Goal: Transaction & Acquisition: Obtain resource

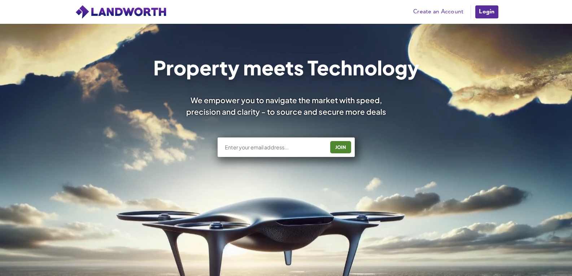
click at [480, 11] on link "Login" at bounding box center [487, 12] width 24 height 14
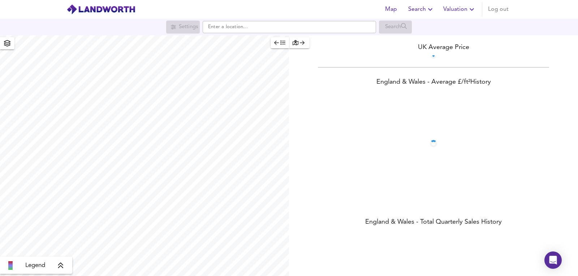
click at [456, 9] on span "Valuation" at bounding box center [459, 9] width 33 height 10
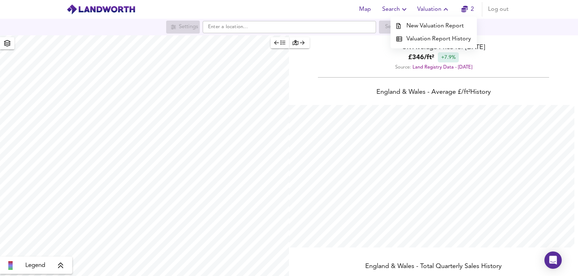
scroll to position [276, 578]
click at [450, 43] on li "Valuation Report History" at bounding box center [433, 39] width 86 height 13
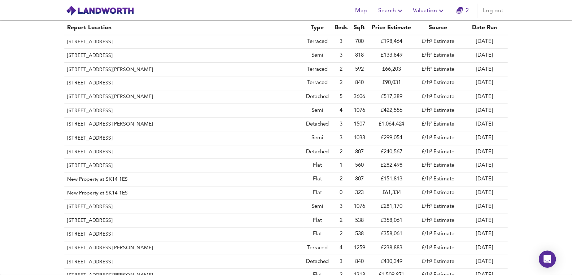
scroll to position [393, 0]
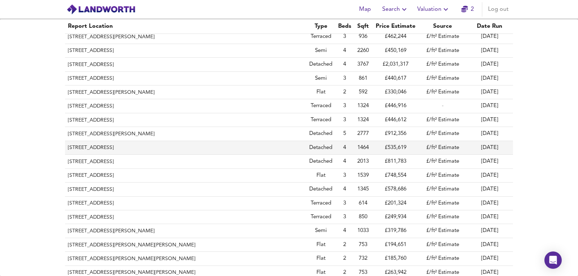
click at [200, 150] on th "Willow Bank, Cleobury Road, Kidderminster, Worcestershire, DY14 9TE" at bounding box center [185, 148] width 241 height 14
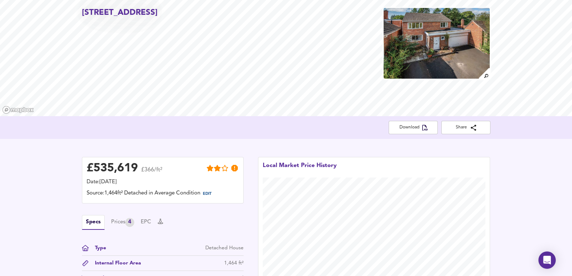
scroll to position [144, 0]
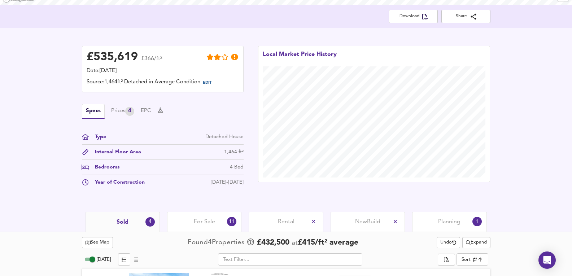
click at [123, 116] on div "Specs Prices 4 EPC" at bounding box center [163, 111] width 162 height 15
click at [125, 108] on div "Prices 4" at bounding box center [122, 111] width 23 height 9
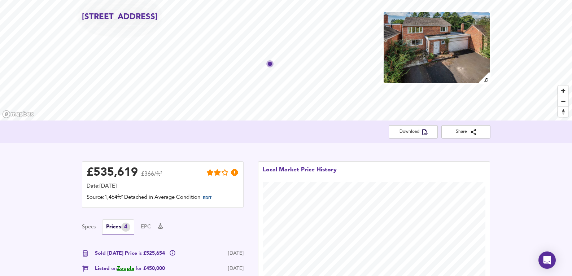
scroll to position [24, 0]
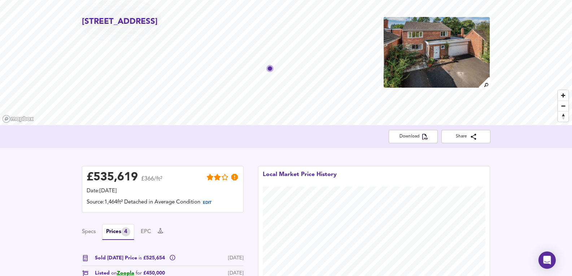
click at [418, 51] on img at bounding box center [437, 52] width 108 height 72
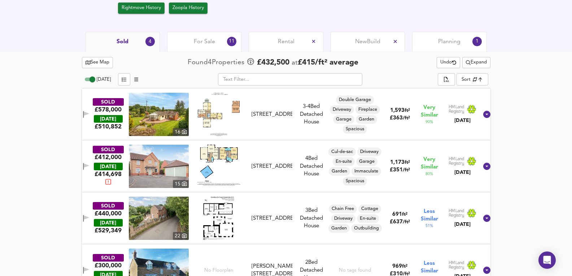
scroll to position [365, 0]
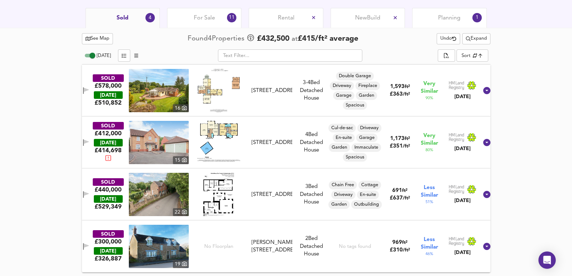
click at [203, 22] on div "For Sale 11" at bounding box center [204, 18] width 74 height 20
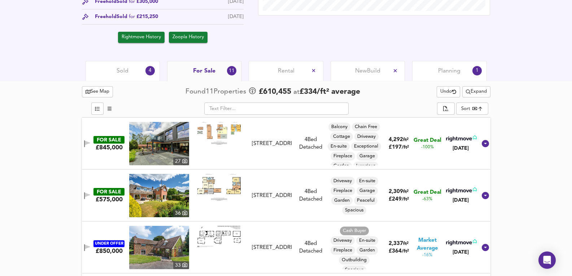
scroll to position [293, 0]
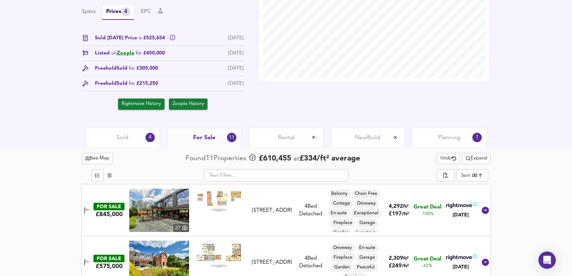
click at [442, 139] on div "Planning 1" at bounding box center [449, 138] width 74 height 20
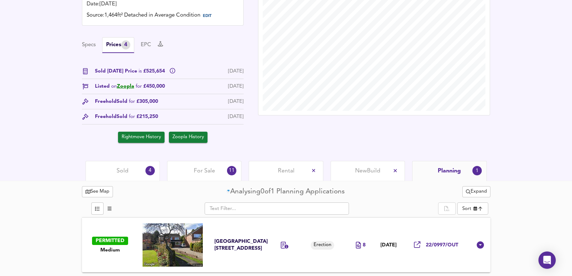
scroll to position [212, 0]
click at [442, 139] on div "Local Market Price History" at bounding box center [374, 61] width 247 height 178
click at [181, 156] on div "£ 535,619 £366/ft² Date: 19 August 2025 Source: 1,464ft² Detached in Average Co…" at bounding box center [286, 61] width 572 height 200
click at [194, 165] on div "For Sale 11" at bounding box center [204, 171] width 74 height 20
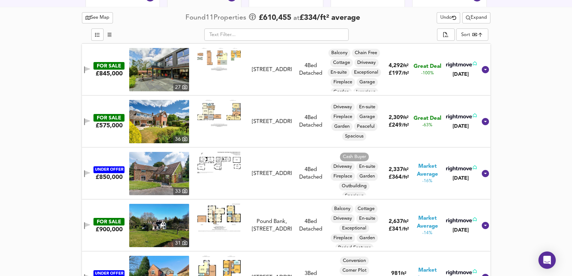
drag, startPoint x: 33, startPoint y: 233, endPoint x: 48, endPoint y: 293, distance: 61.7
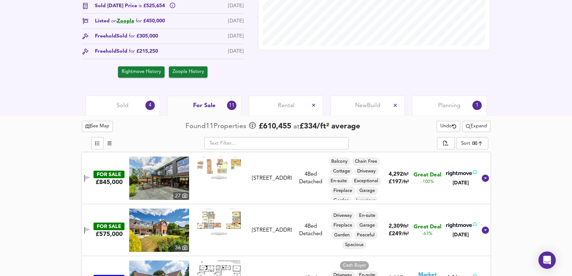
scroll to position [276, 0]
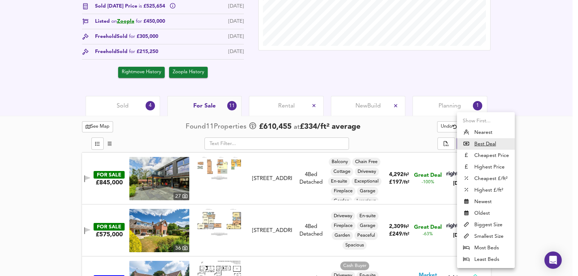
click at [477, 132] on li "Nearest" at bounding box center [486, 133] width 58 height 12
type input "distancetocenter"
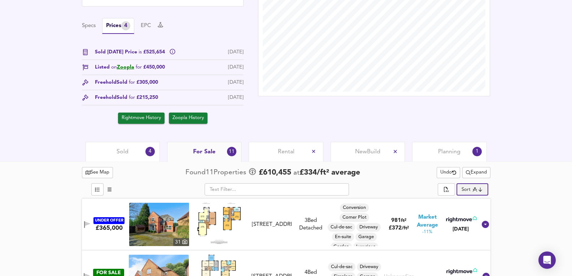
scroll to position [337, 0]
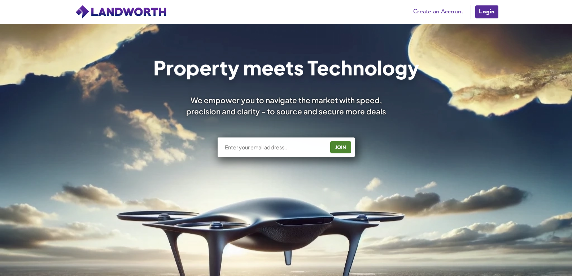
click at [489, 19] on link "Login" at bounding box center [487, 12] width 24 height 14
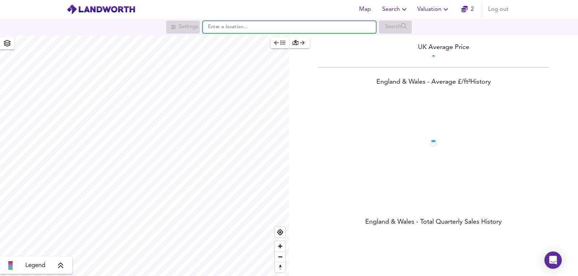
click at [357, 27] on input "text" at bounding box center [289, 27] width 173 height 12
click at [434, 8] on span "Valuation" at bounding box center [433, 9] width 33 height 10
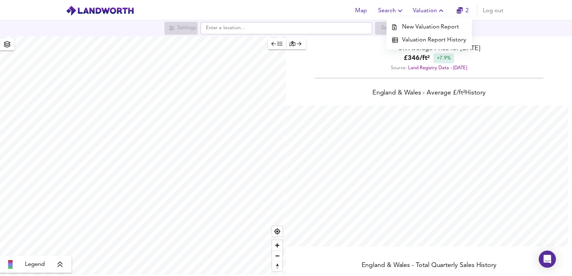
scroll to position [276, 578]
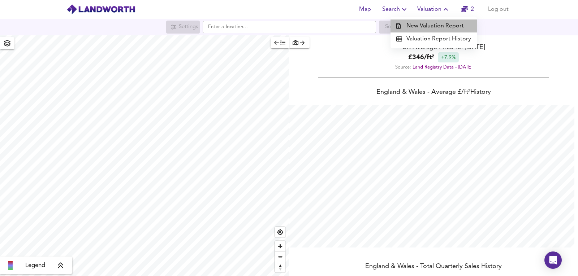
click at [436, 28] on li "New Valuation Report" at bounding box center [433, 26] width 86 height 13
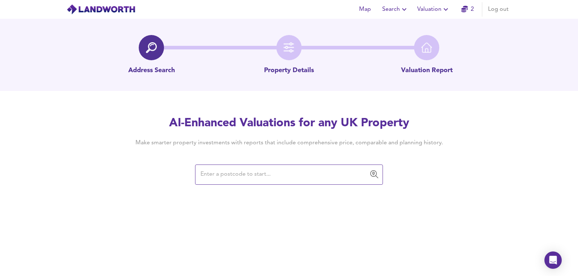
click at [225, 182] on div "​" at bounding box center [289, 175] width 188 height 20
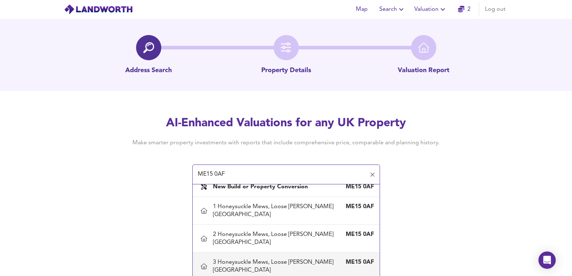
scroll to position [9, 0]
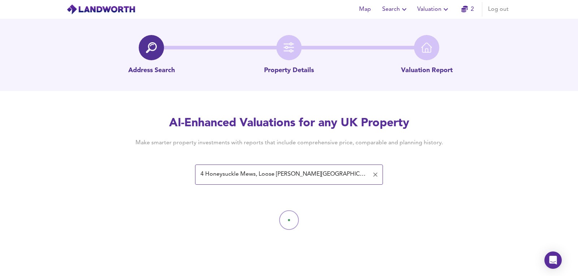
type input "4 Honeysuckle Mews, Loose Green, Kent"
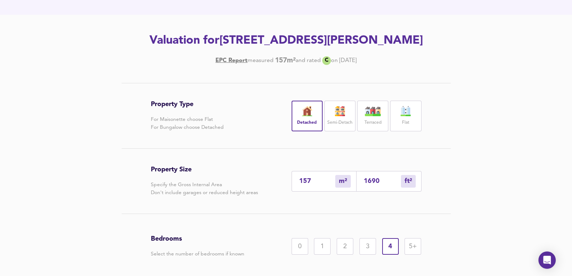
scroll to position [138, 0]
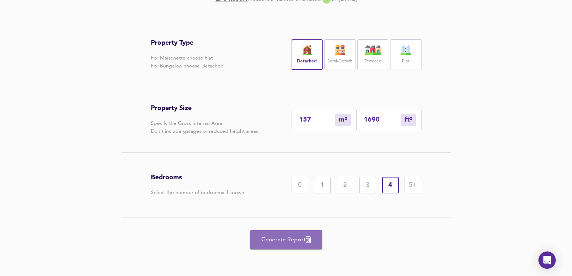
click at [291, 243] on span "Generate Report" at bounding box center [287, 240] width 58 height 10
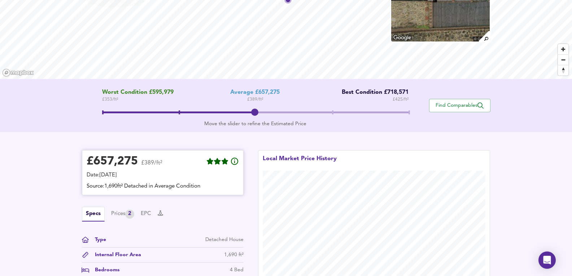
scroll to position [144, 0]
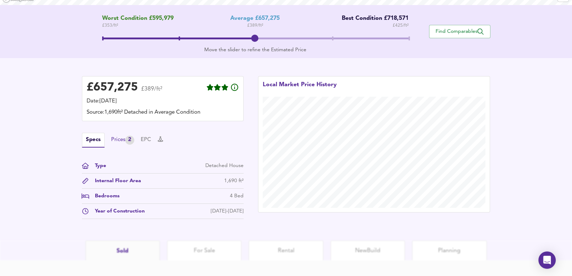
click at [122, 140] on div "Prices 2" at bounding box center [122, 140] width 23 height 9
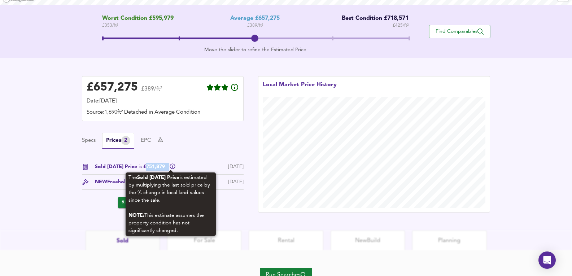
drag, startPoint x: 144, startPoint y: 167, endPoint x: 169, endPoint y: 168, distance: 24.6
click at [169, 168] on div "Sold Today Price is £751,879" at bounding box center [135, 167] width 81 height 8
click at [170, 167] on icon at bounding box center [172, 166] width 5 height 5
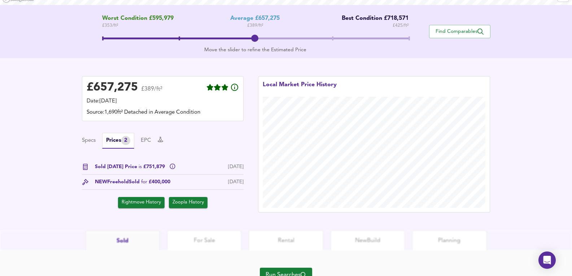
click at [159, 179] on span "Sold for £400,000" at bounding box center [150, 182] width 42 height 8
click at [151, 142] on button "EPC" at bounding box center [146, 141] width 10 height 8
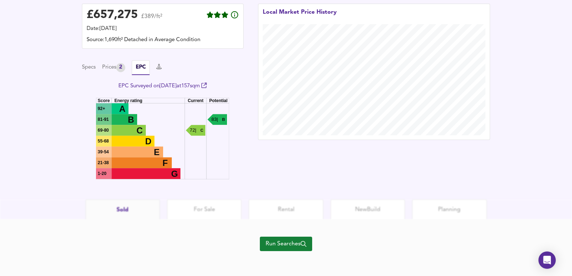
scroll to position [218, 0]
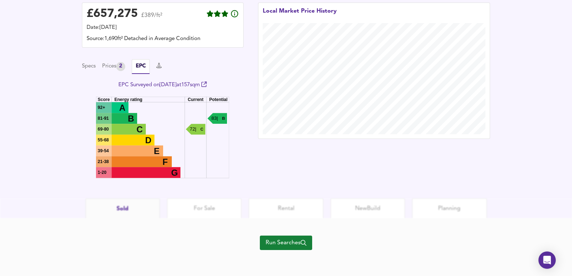
click at [291, 244] on span "Run Searches" at bounding box center [286, 243] width 41 height 10
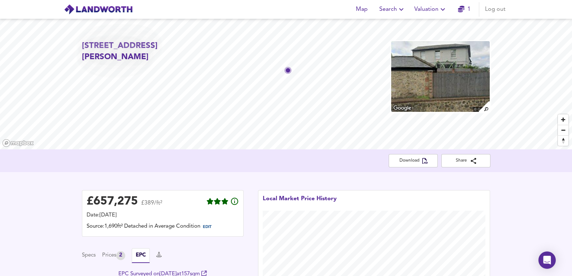
click at [434, 75] on img at bounding box center [441, 76] width 100 height 72
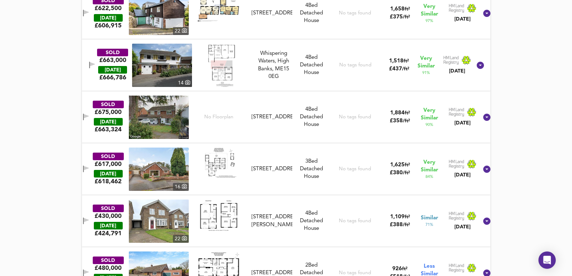
scroll to position [337, 0]
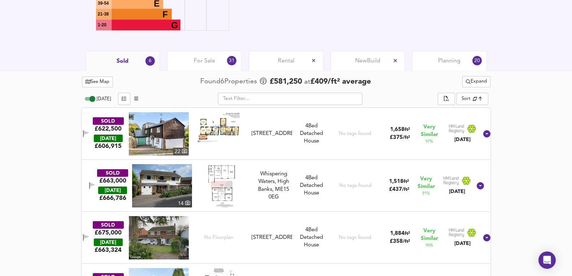
click at [216, 62] on div "For Sale 31" at bounding box center [204, 61] width 74 height 20
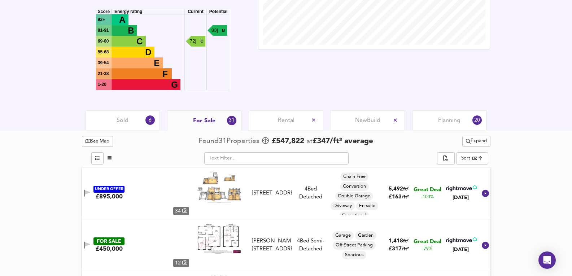
scroll to position [241, 0]
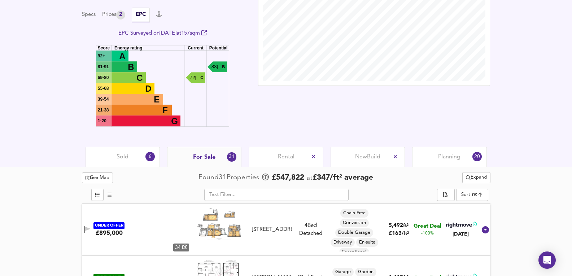
click at [449, 149] on div "Planning 20" at bounding box center [449, 157] width 74 height 20
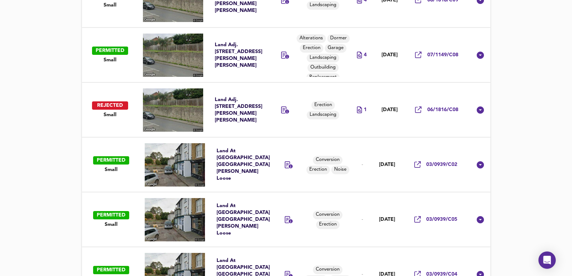
scroll to position [602, 0]
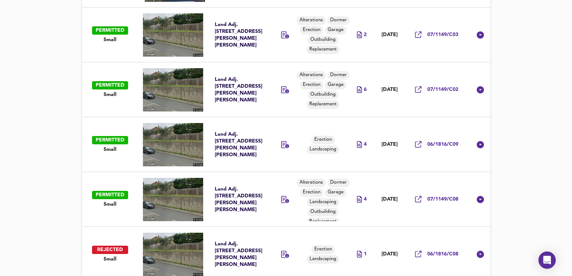
click at [273, 174] on td at bounding box center [288, 199] width 34 height 55
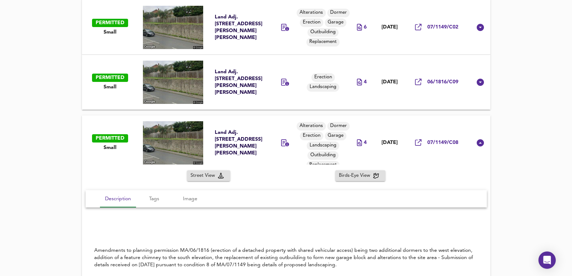
scroll to position [722, 0]
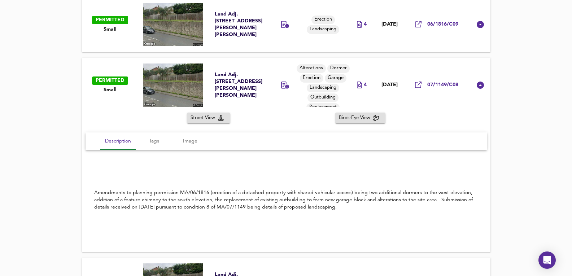
click at [278, 120] on div "Street View Birds-Eye View" at bounding box center [286, 118] width 409 height 11
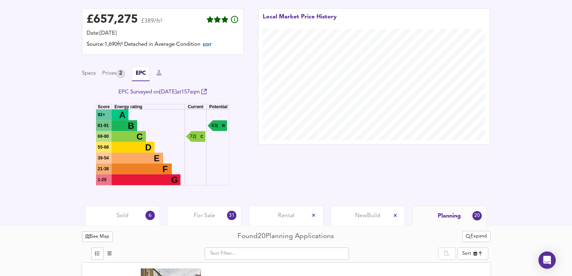
scroll to position [217, 0]
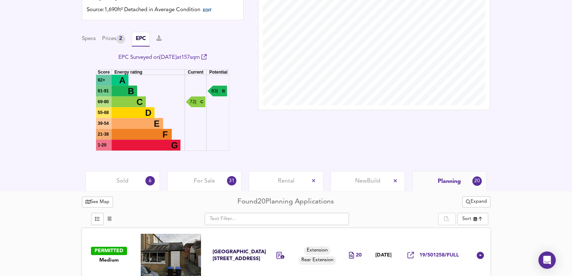
click at [193, 188] on div "For Sale 31" at bounding box center [204, 181] width 74 height 20
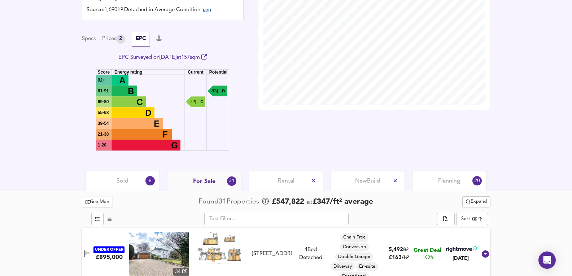
scroll to position [361, 0]
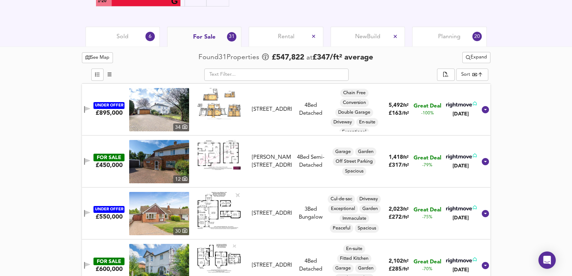
click at [148, 36] on div "6" at bounding box center [150, 36] width 9 height 9
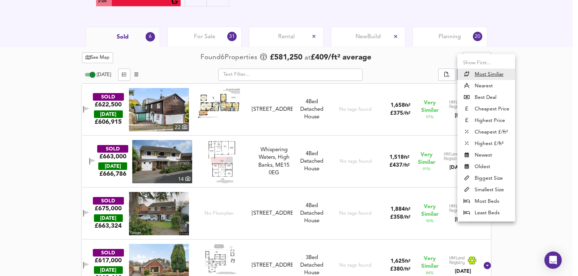
click at [176, 110] on div at bounding box center [289, 138] width 578 height 276
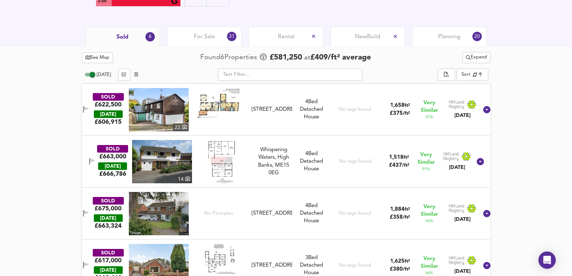
click at [176, 103] on img at bounding box center [159, 109] width 60 height 43
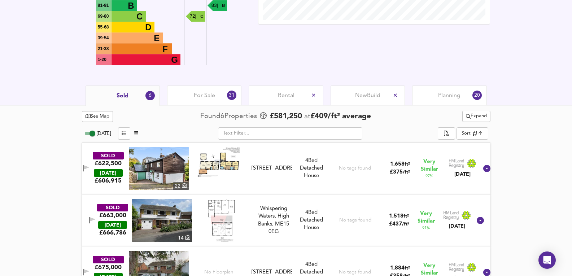
scroll to position [313, 0]
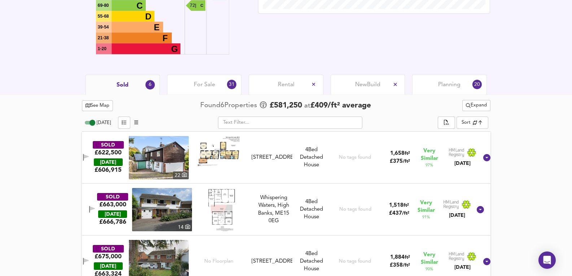
click at [325, 175] on div "SOLD £622,500 TODAY £ 606,915 22 Elm Cottage, Old Loose Hill, ME15 0BH Elm Cott…" at bounding box center [278, 157] width 402 height 43
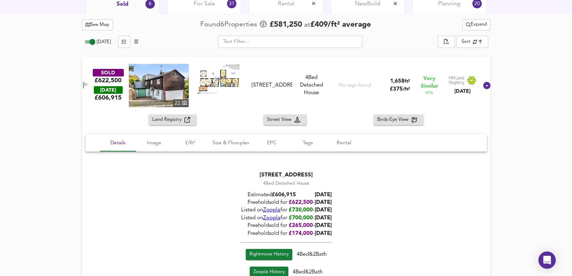
scroll to position [458, 0]
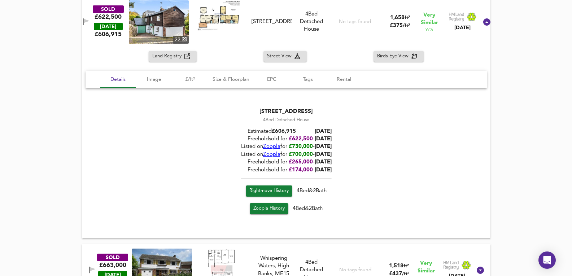
drag, startPoint x: 302, startPoint y: 140, endPoint x: 340, endPoint y: 140, distance: 37.6
click at [332, 140] on div "Freehold sold for £ 622,500 - 17/03/2025" at bounding box center [286, 140] width 91 height 8
click at [332, 140] on span "17/03/2025" at bounding box center [323, 139] width 17 height 5
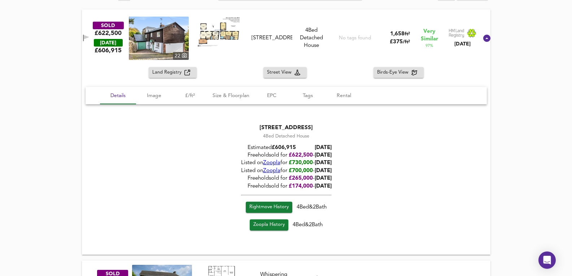
scroll to position [433, 0]
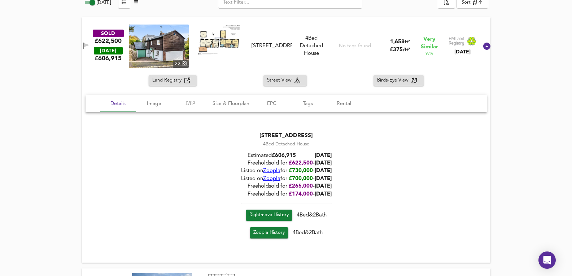
click at [348, 21] on div "SOLD £622,500 TODAY £ 606,915 22 Elm Cottage, Old Loose Hill, ME15 0BH Elm Cott…" at bounding box center [286, 46] width 409 height 58
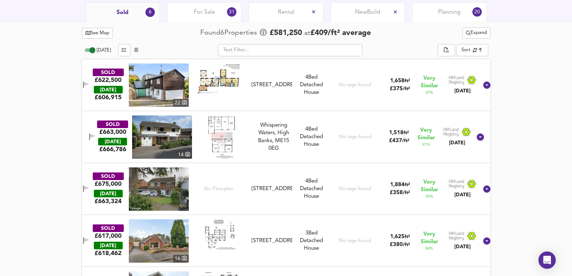
scroll to position [385, 0]
click at [213, 19] on div "For Sale 31" at bounding box center [204, 13] width 74 height 20
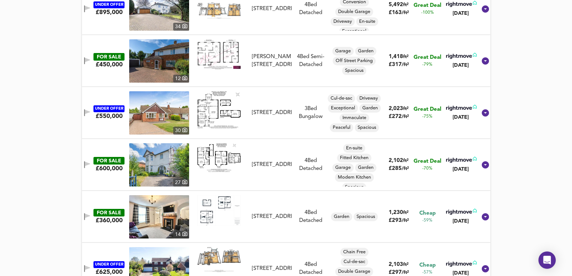
scroll to position [385, 0]
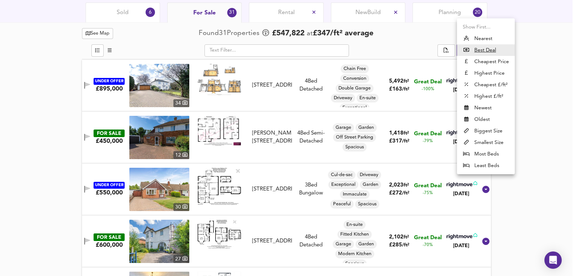
drag, startPoint x: 479, startPoint y: 29, endPoint x: 486, endPoint y: 36, distance: 10.2
click at [486, 36] on ul "Show First... Nearest Best Deal Cheapest Price Highest Price Cheapest £/ft² Hig…" at bounding box center [486, 96] width 58 height 156
click at [485, 35] on li "Nearest" at bounding box center [486, 39] width 58 height 12
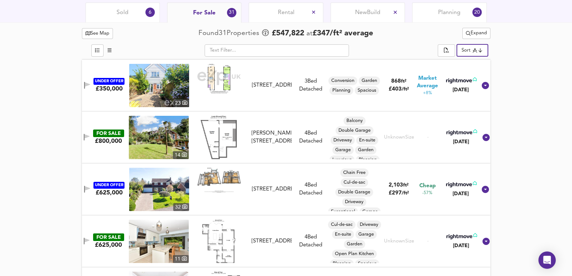
click at [160, 77] on img at bounding box center [159, 85] width 60 height 43
click at [163, 77] on img at bounding box center [159, 85] width 60 height 43
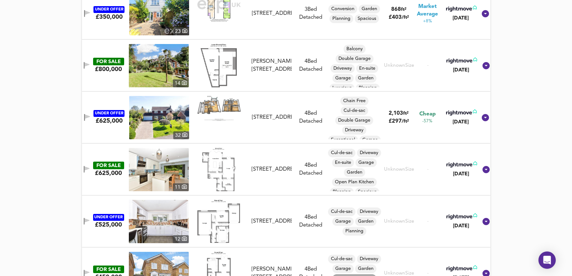
scroll to position [458, 0]
click at [181, 226] on img at bounding box center [159, 221] width 60 height 43
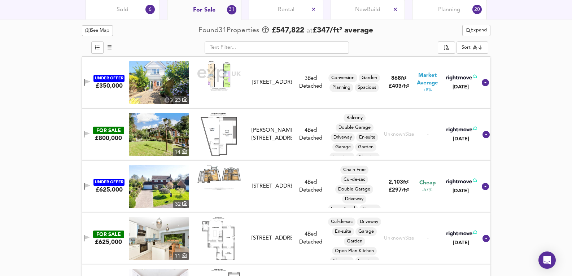
scroll to position [385, 0]
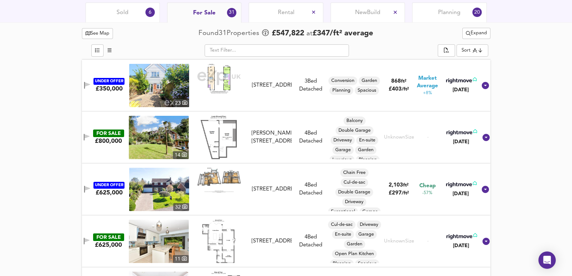
click at [164, 186] on img at bounding box center [159, 189] width 60 height 43
click at [174, 188] on img at bounding box center [159, 189] width 60 height 43
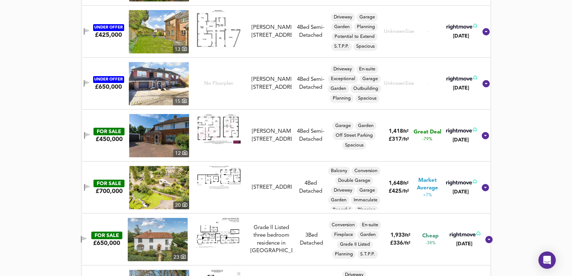
scroll to position [915, 0]
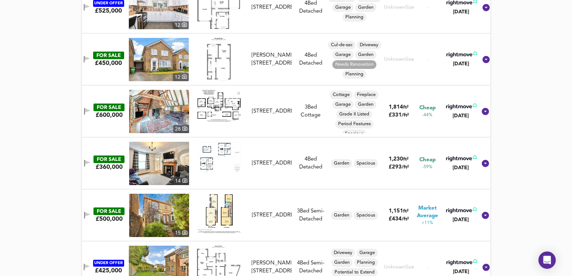
drag, startPoint x: 535, startPoint y: 230, endPoint x: 536, endPoint y: 111, distance: 119.9
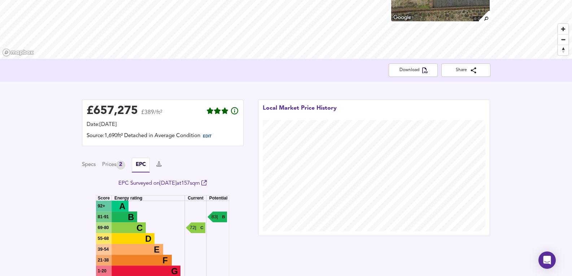
scroll to position [259, 0]
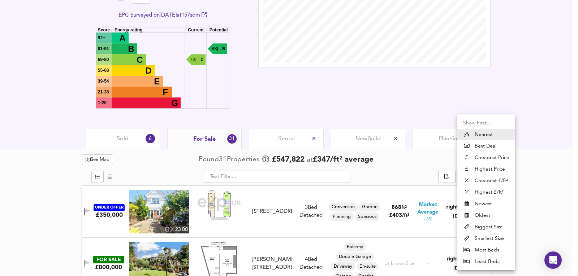
click at [522, 172] on div at bounding box center [289, 138] width 578 height 276
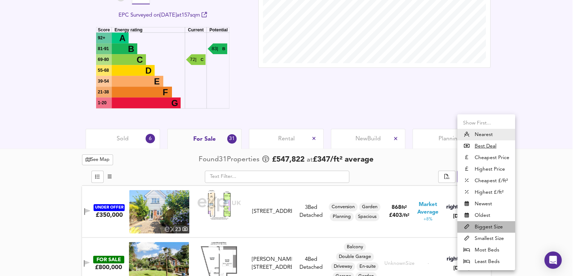
click at [484, 227] on li "Biggest Size" at bounding box center [486, 227] width 58 height 12
type input "biggest"
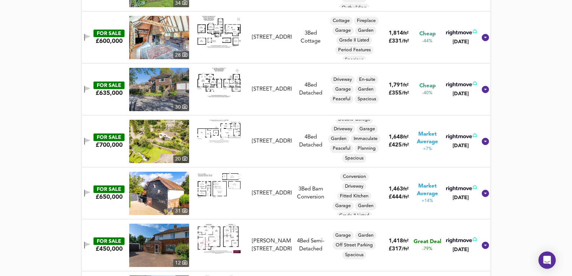
scroll to position [789, 0]
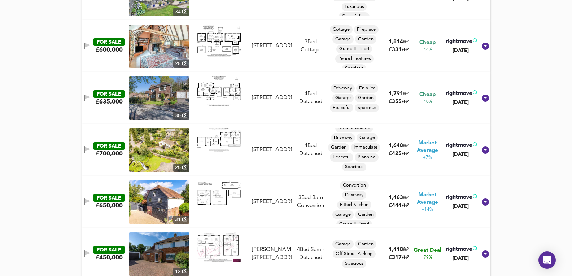
click at [170, 167] on img at bounding box center [159, 150] width 60 height 43
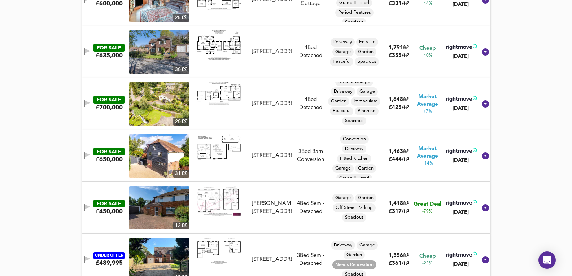
scroll to position [837, 0]
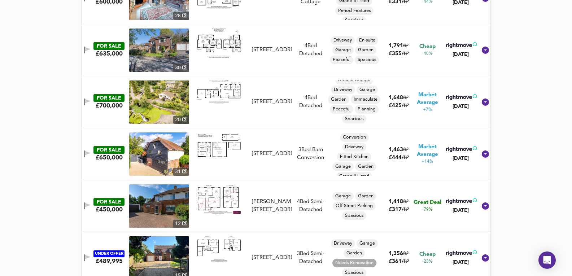
click at [149, 161] on img at bounding box center [159, 154] width 60 height 43
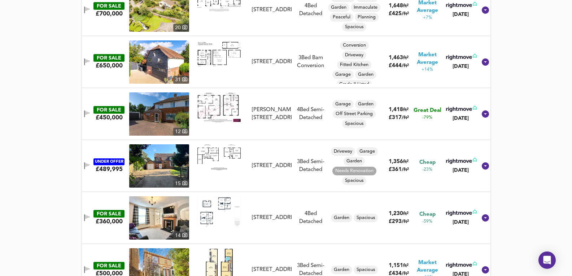
scroll to position [957, 0]
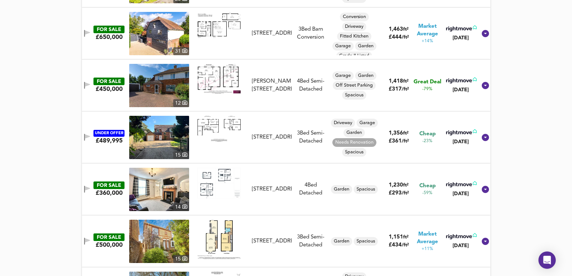
click at [180, 190] on img at bounding box center [159, 189] width 60 height 43
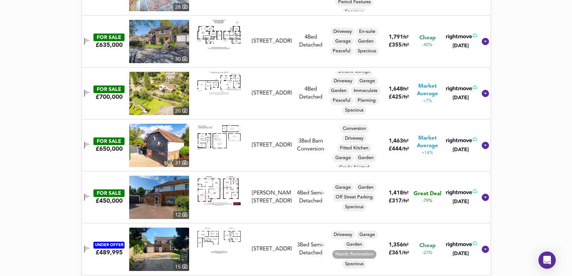
scroll to position [837, 0]
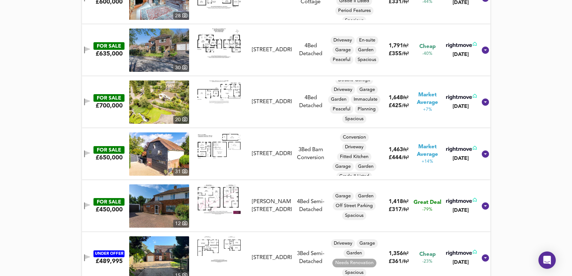
click at [163, 53] on img at bounding box center [159, 50] width 60 height 43
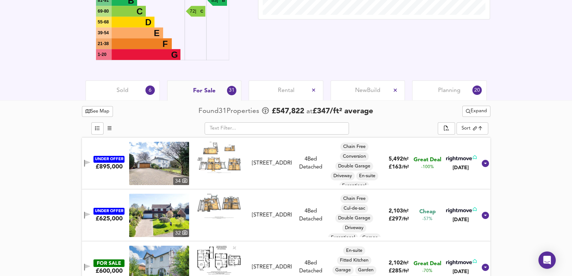
click at [128, 85] on div "Sold 6" at bounding box center [123, 91] width 74 height 20
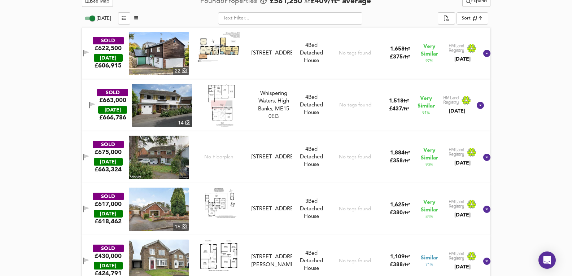
scroll to position [412, 0]
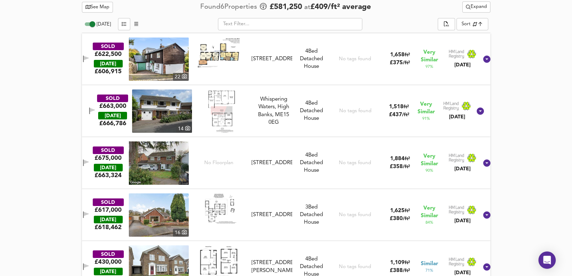
click at [155, 106] on img at bounding box center [162, 111] width 60 height 43
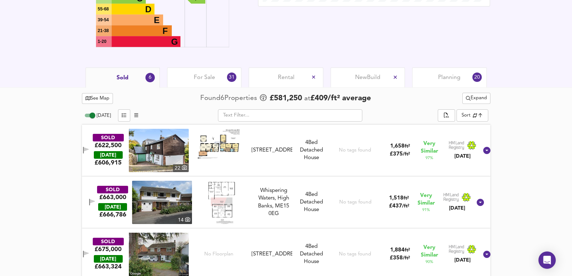
scroll to position [315, 0]
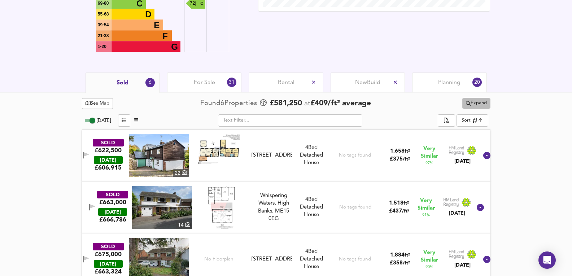
click at [473, 101] on span "Expand" at bounding box center [476, 103] width 21 height 8
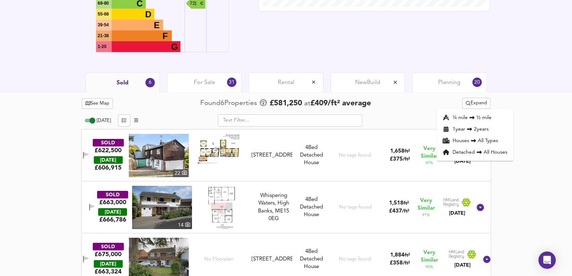
click at [477, 116] on li "¼ mile ½ mile" at bounding box center [475, 118] width 77 height 12
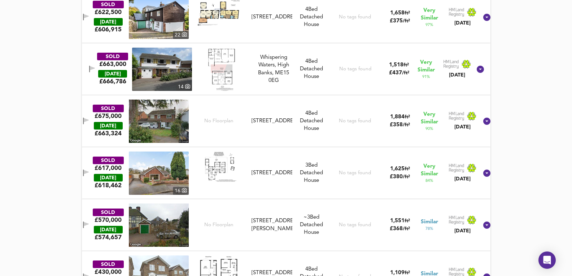
scroll to position [484, 0]
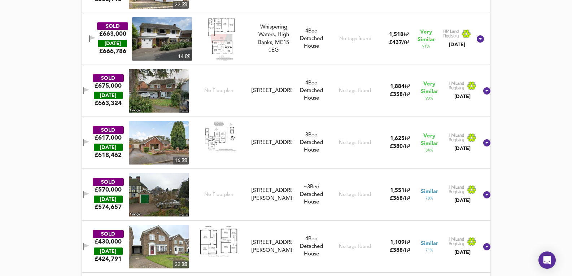
drag, startPoint x: 325, startPoint y: 106, endPoint x: 256, endPoint y: 115, distance: 69.3
click at [325, 106] on div "SOLD £675,000 TODAY £ 663,324 No Floorplan 17 Copper Tree Court, ME15 9RW 17 Co…" at bounding box center [278, 90] width 402 height 43
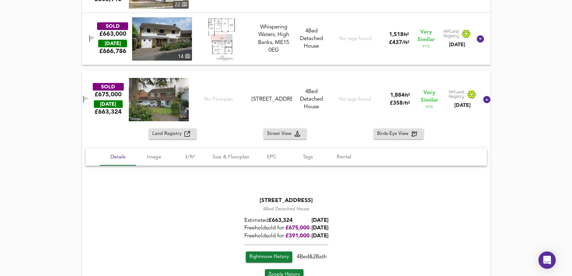
click at [328, 114] on div "No tags found" at bounding box center [355, 99] width 55 height 43
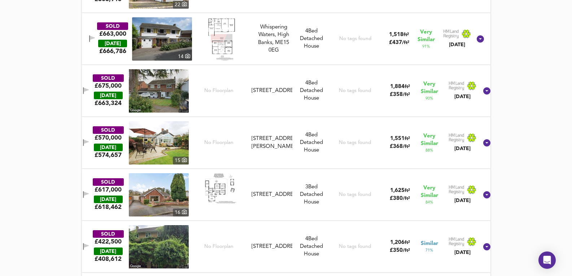
scroll to position [460, 0]
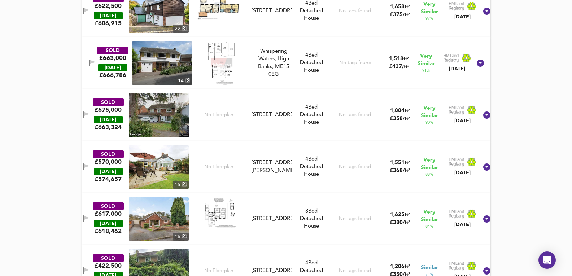
click at [297, 183] on div "SOLD £570,000 TODAY £ 574,657 15 No Floorplan 10 Pickering Street, ME15 9RS 10 …" at bounding box center [278, 167] width 402 height 43
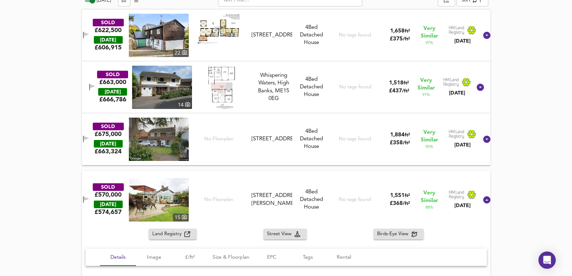
click at [307, 179] on div "SOLD £570,000 TODAY £ 574,657 15 No Floorplan 10 Pickering Street, ME15 9RS 10 …" at bounding box center [278, 199] width 402 height 43
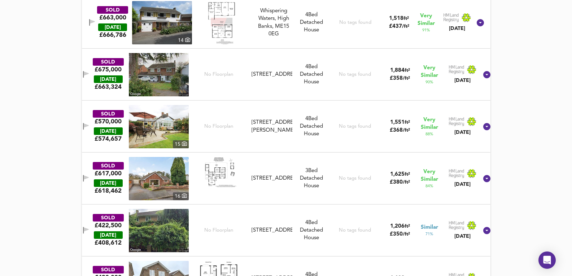
scroll to position [532, 0]
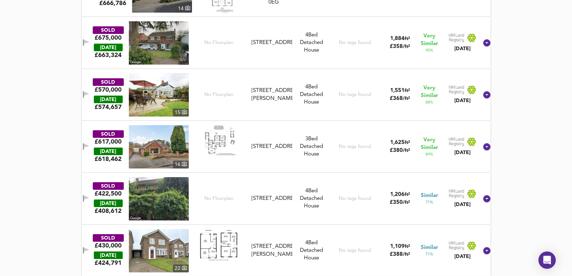
click at [211, 150] on img at bounding box center [218, 140] width 43 height 31
click at [273, 113] on div "SOLD £570,000 TODAY £ 574,657 15 No Floorplan 10 Pickering Street, ME15 9RS 10 …" at bounding box center [278, 94] width 402 height 43
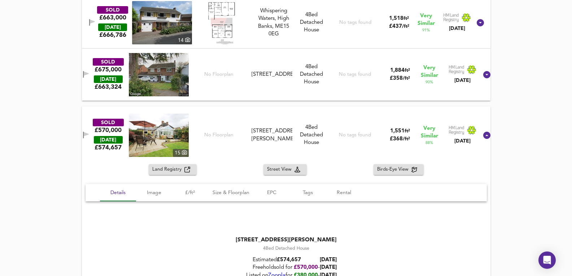
scroll to position [475, 0]
